Goal: Task Accomplishment & Management: Manage account settings

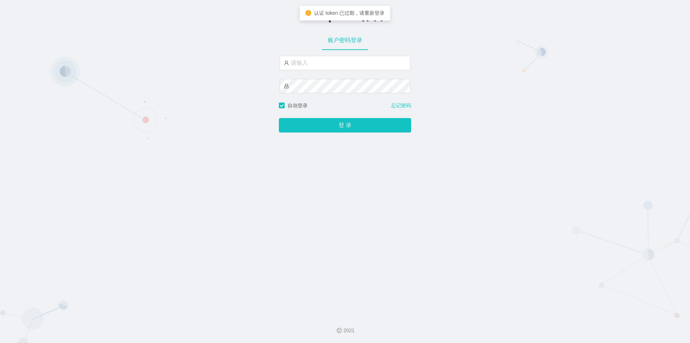
type input "jishu"
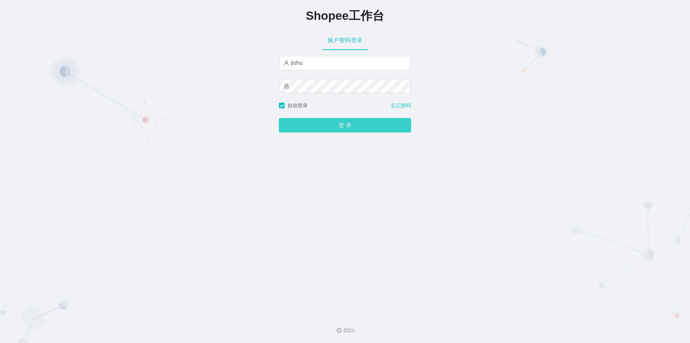
click at [314, 129] on button "登 录" at bounding box center [345, 125] width 132 height 14
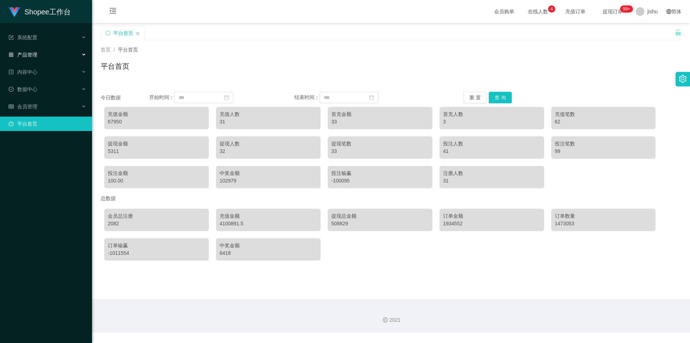
click at [24, 54] on span "产品管理" at bounding box center [23, 55] width 29 height 6
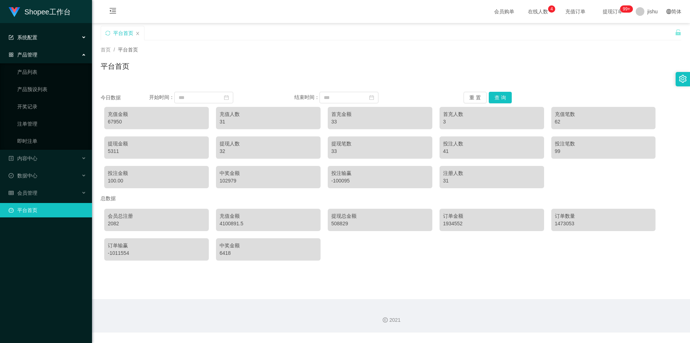
click at [32, 39] on span "系统配置" at bounding box center [23, 38] width 29 height 6
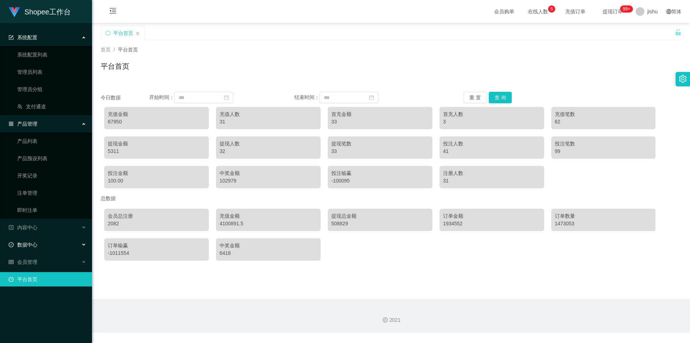
click at [40, 245] on div "数据中心" at bounding box center [46, 244] width 92 height 14
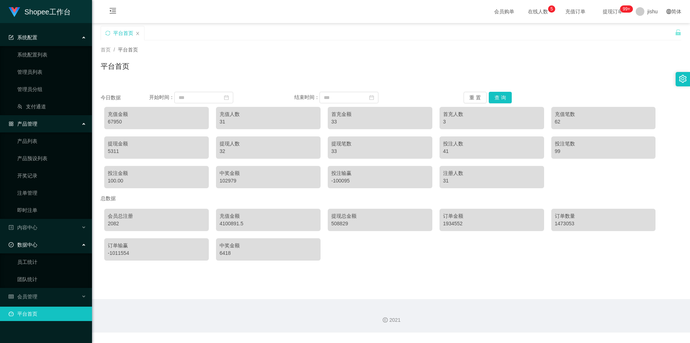
click at [41, 245] on div "数据中心" at bounding box center [46, 244] width 92 height 14
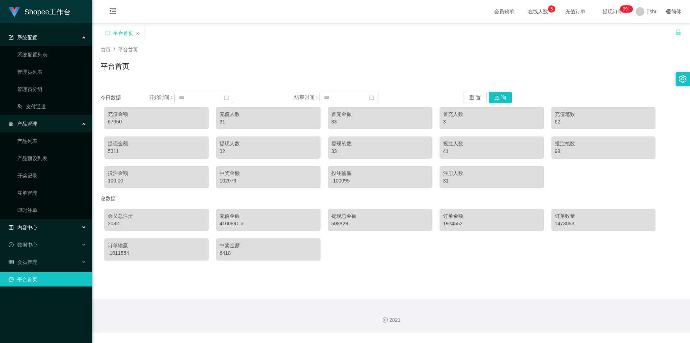
click at [42, 222] on div "内容中心" at bounding box center [46, 227] width 92 height 14
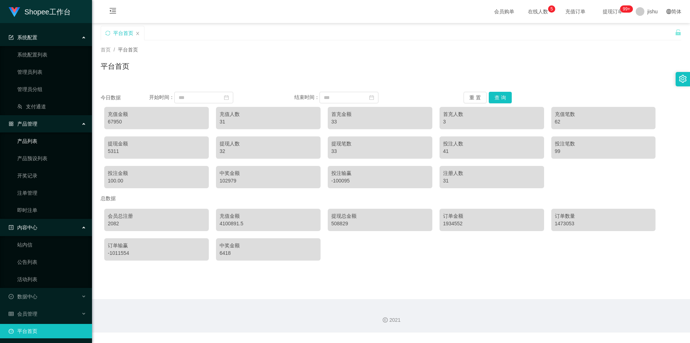
scroll to position [3, 0]
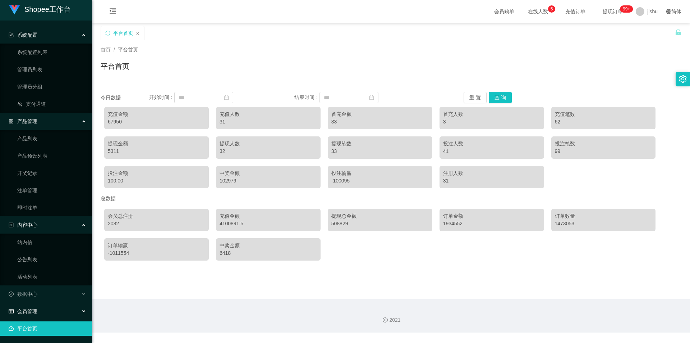
click at [33, 311] on span "会员管理" at bounding box center [23, 311] width 29 height 6
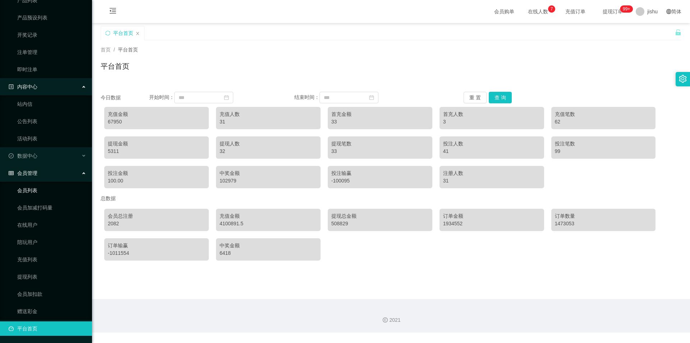
click at [33, 193] on link "会员列表" at bounding box center [51, 190] width 69 height 14
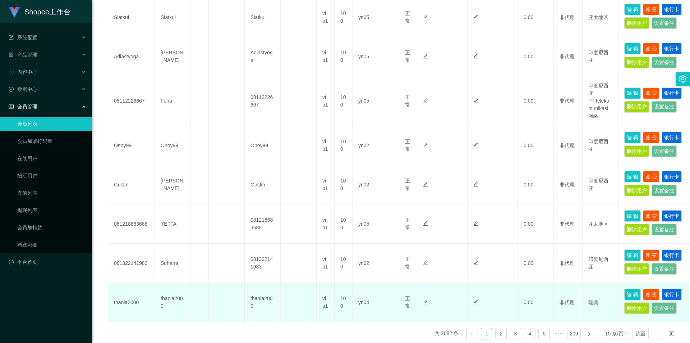
scroll to position [323, 0]
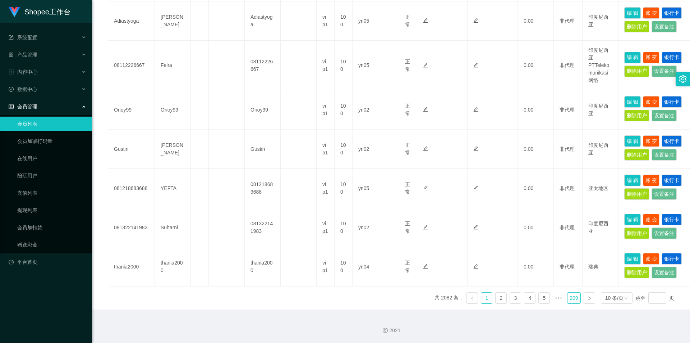
click at [568, 297] on link "209" at bounding box center [574, 297] width 13 height 11
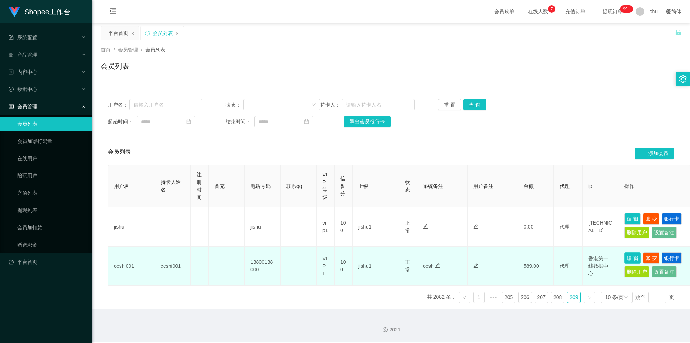
click at [636, 258] on button "编 辑" at bounding box center [632, 258] width 17 height 12
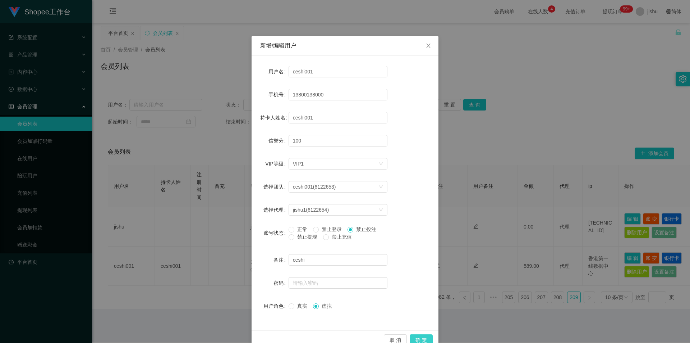
click at [419, 338] on button "确 定" at bounding box center [421, 340] width 23 height 12
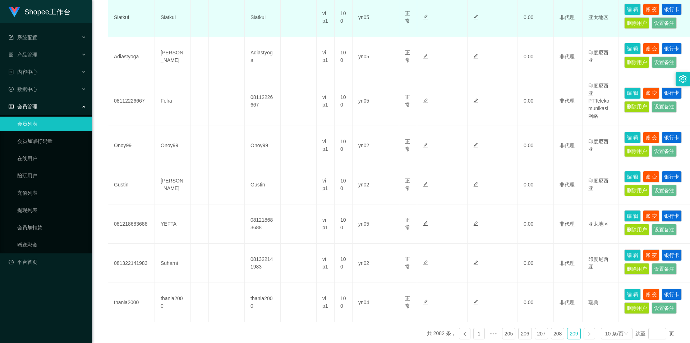
scroll to position [323, 0]
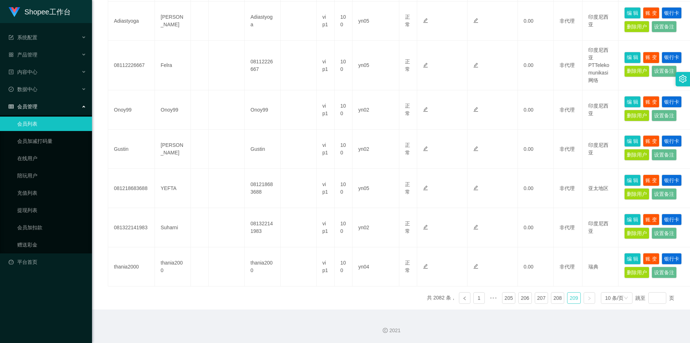
click at [568, 300] on link "209" at bounding box center [574, 297] width 13 height 11
click at [559, 301] on link "208" at bounding box center [557, 297] width 13 height 11
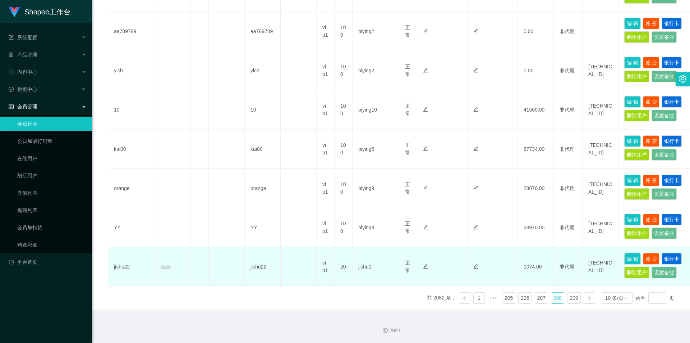
scroll to position [313, 0]
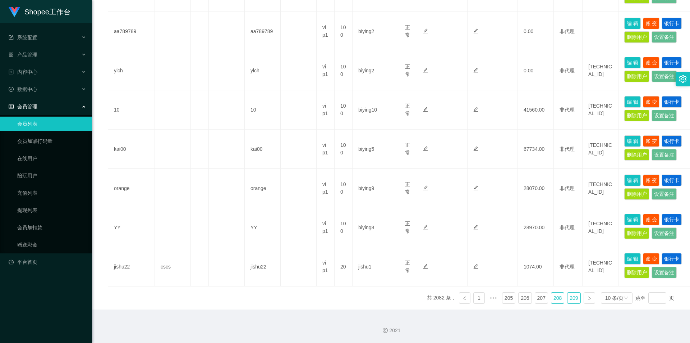
click at [572, 300] on link "209" at bounding box center [574, 297] width 13 height 11
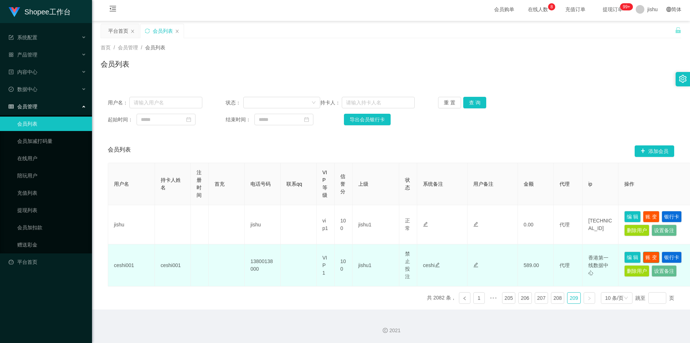
click at [646, 253] on button "账 变" at bounding box center [651, 257] width 17 height 12
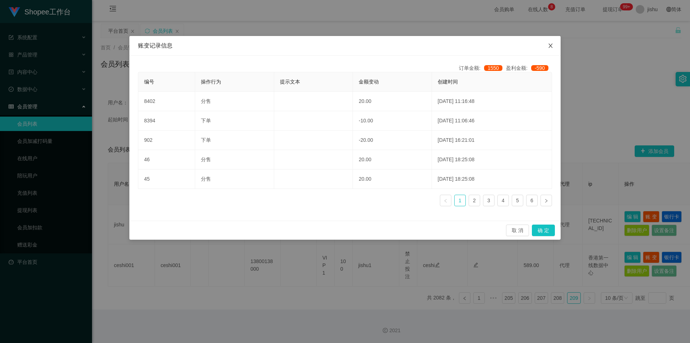
click at [547, 45] on span "Close" at bounding box center [551, 46] width 20 height 20
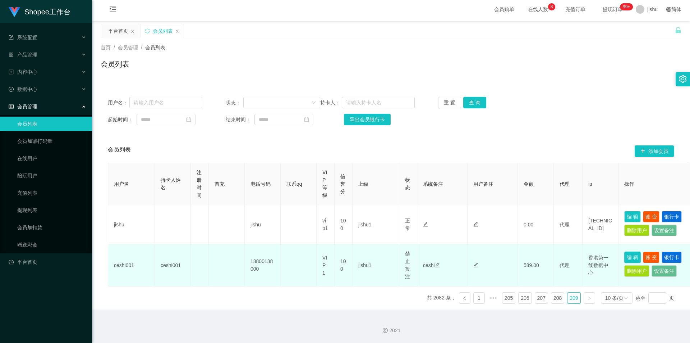
click at [628, 252] on button "编 辑" at bounding box center [632, 257] width 17 height 12
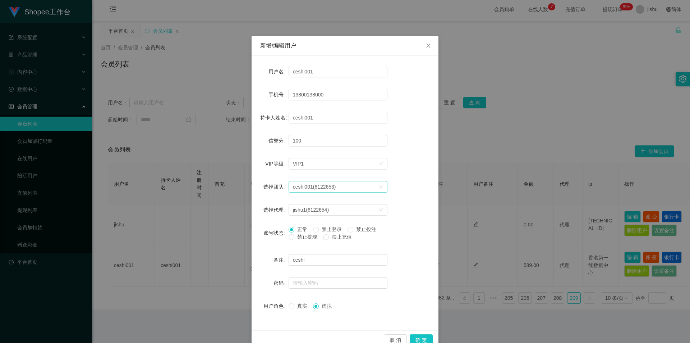
click at [336, 188] on div "ceshi001(6122653)" at bounding box center [336, 186] width 86 height 11
drag, startPoint x: 558, startPoint y: 274, endPoint x: 577, endPoint y: 275, distance: 18.3
click at [559, 274] on div "新增/编辑用户 用户名 ceshi001 手机号 13800138000 持卡人姓名 ceshi001 信誉分 100 VIP等级 选择VIP等级 VIP1 …" at bounding box center [345, 171] width 690 height 343
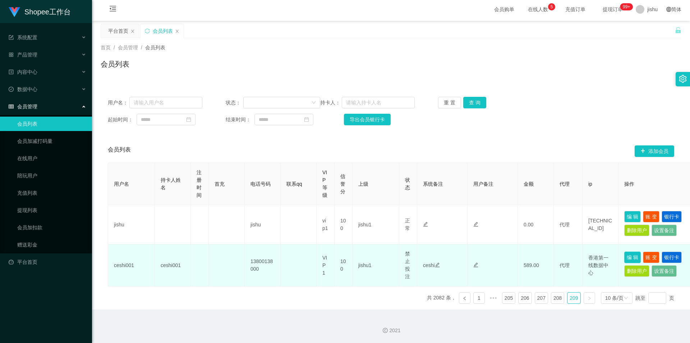
click at [632, 259] on button "编 辑" at bounding box center [632, 257] width 17 height 12
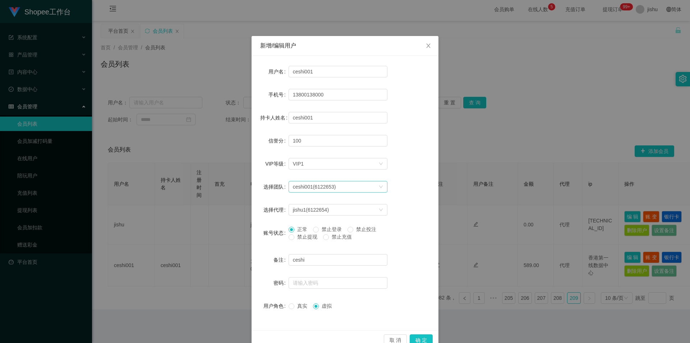
scroll to position [15, 0]
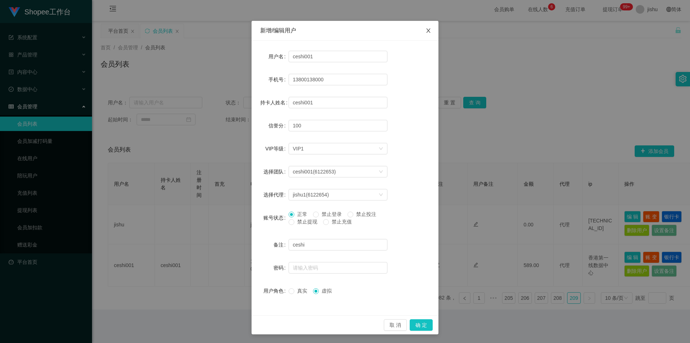
click at [426, 28] on icon "图标: close" at bounding box center [429, 31] width 6 height 6
